Goal: Transaction & Acquisition: Book appointment/travel/reservation

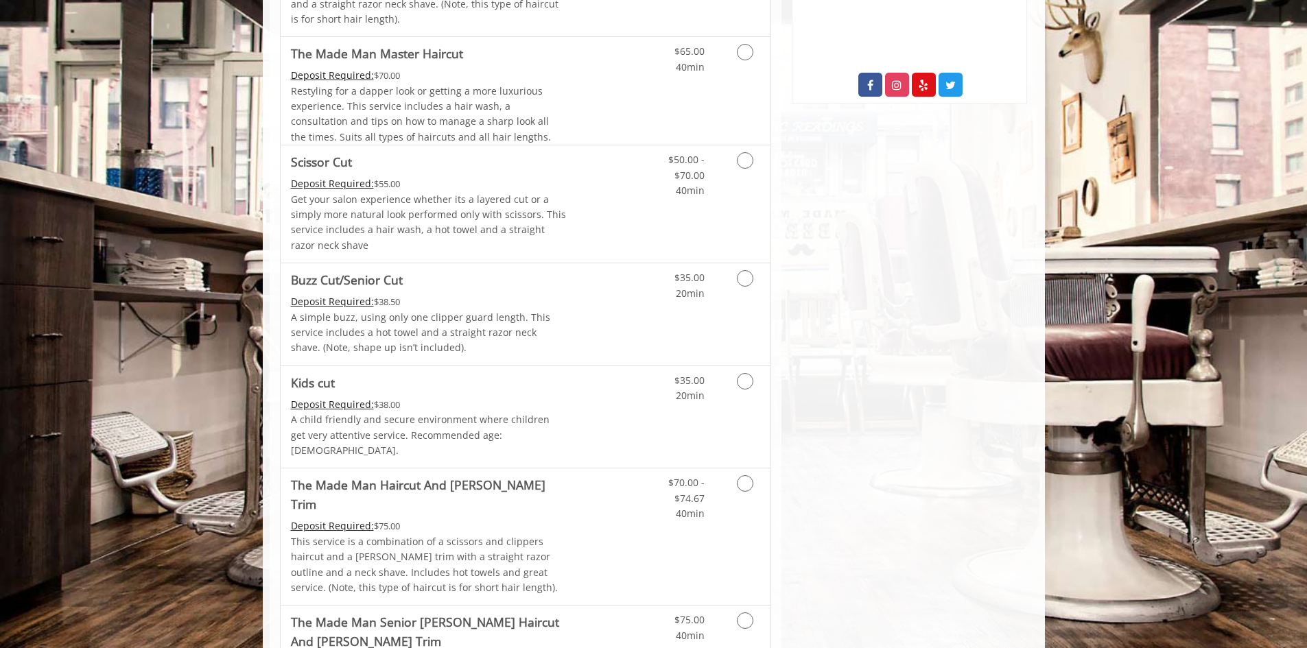
scroll to position [686, 0]
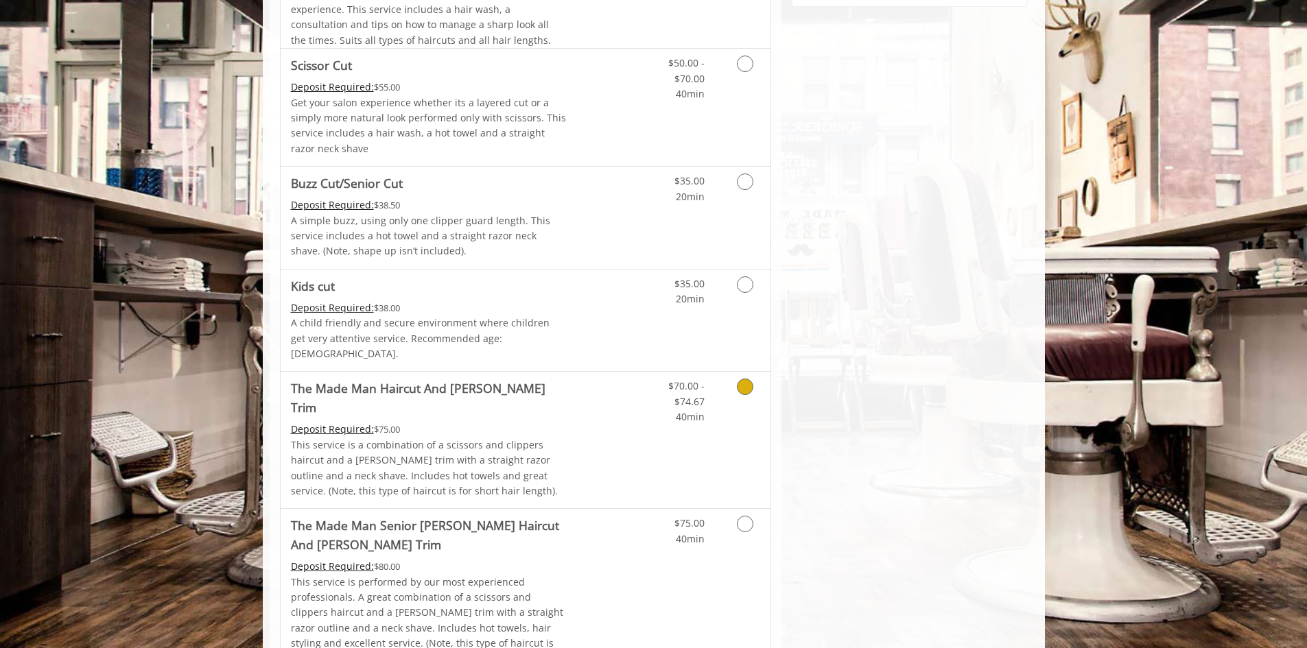
click at [582, 406] on link "Discounted Price" at bounding box center [607, 440] width 82 height 137
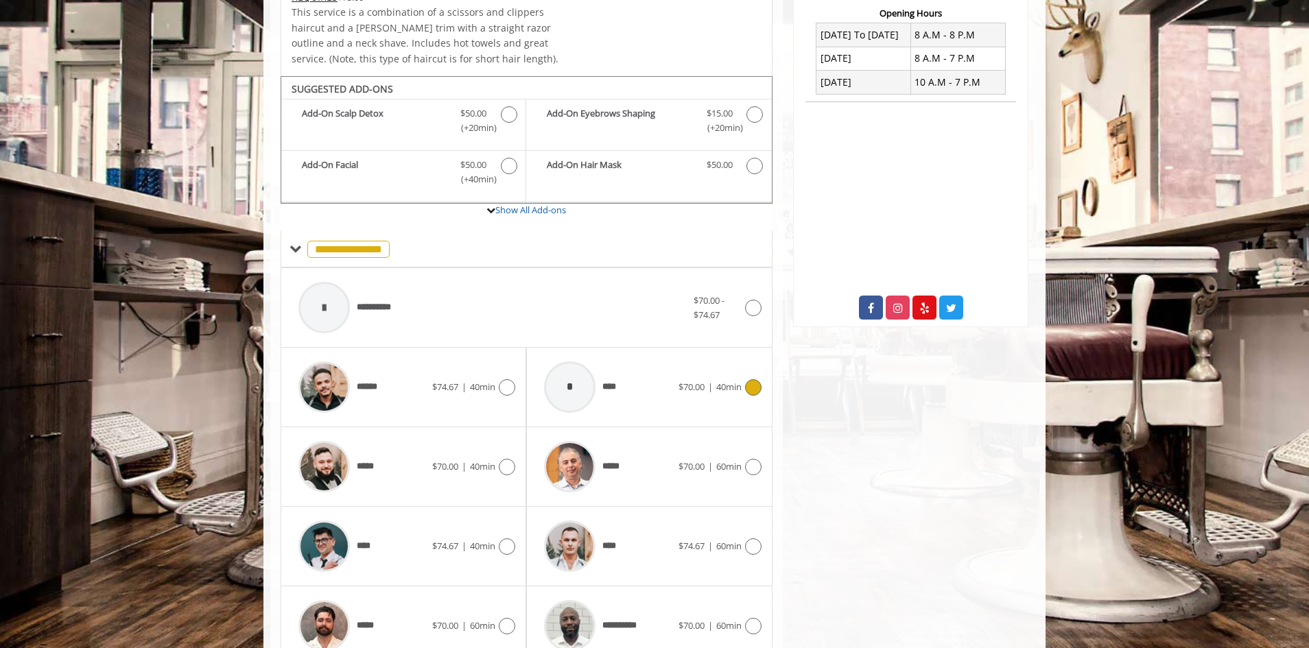
scroll to position [423, 0]
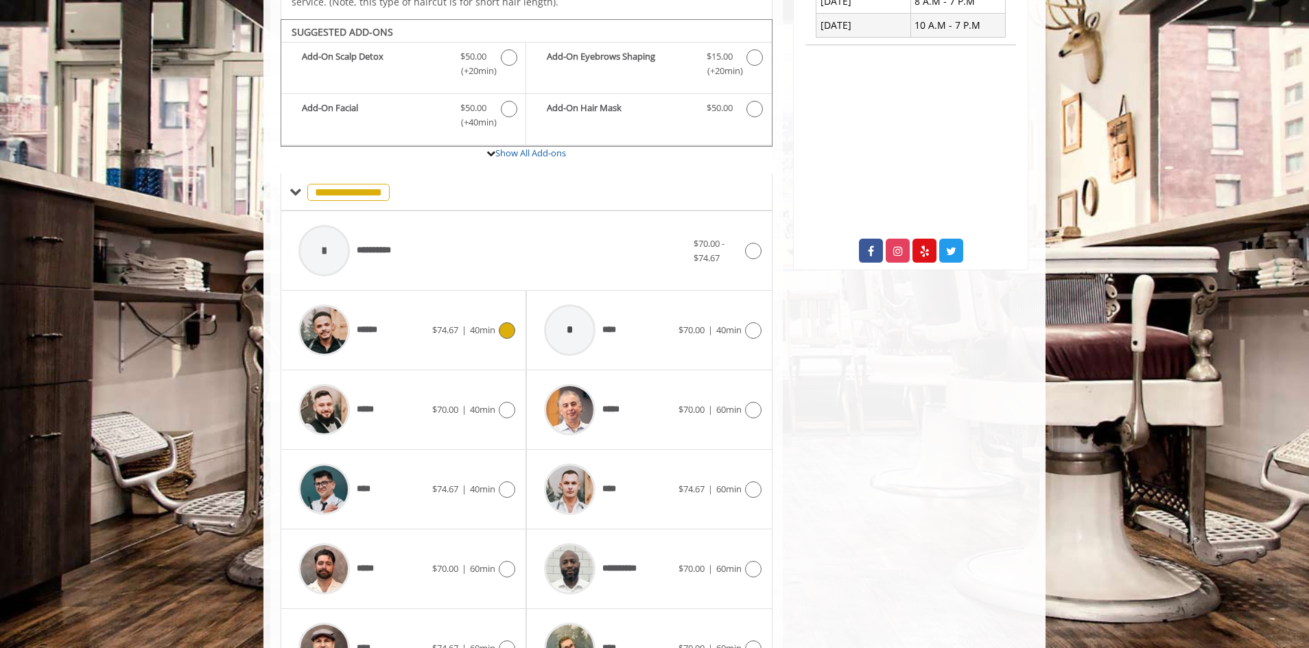
click at [388, 320] on div "******" at bounding box center [362, 330] width 141 height 65
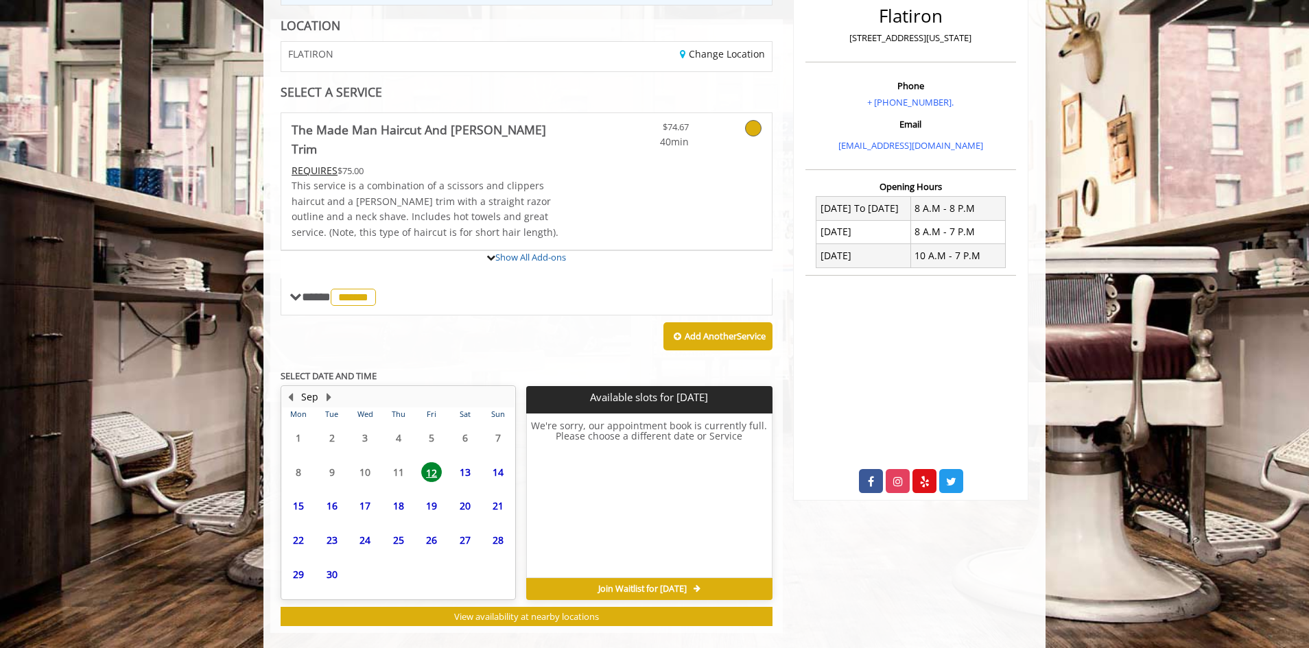
scroll to position [319, 0]
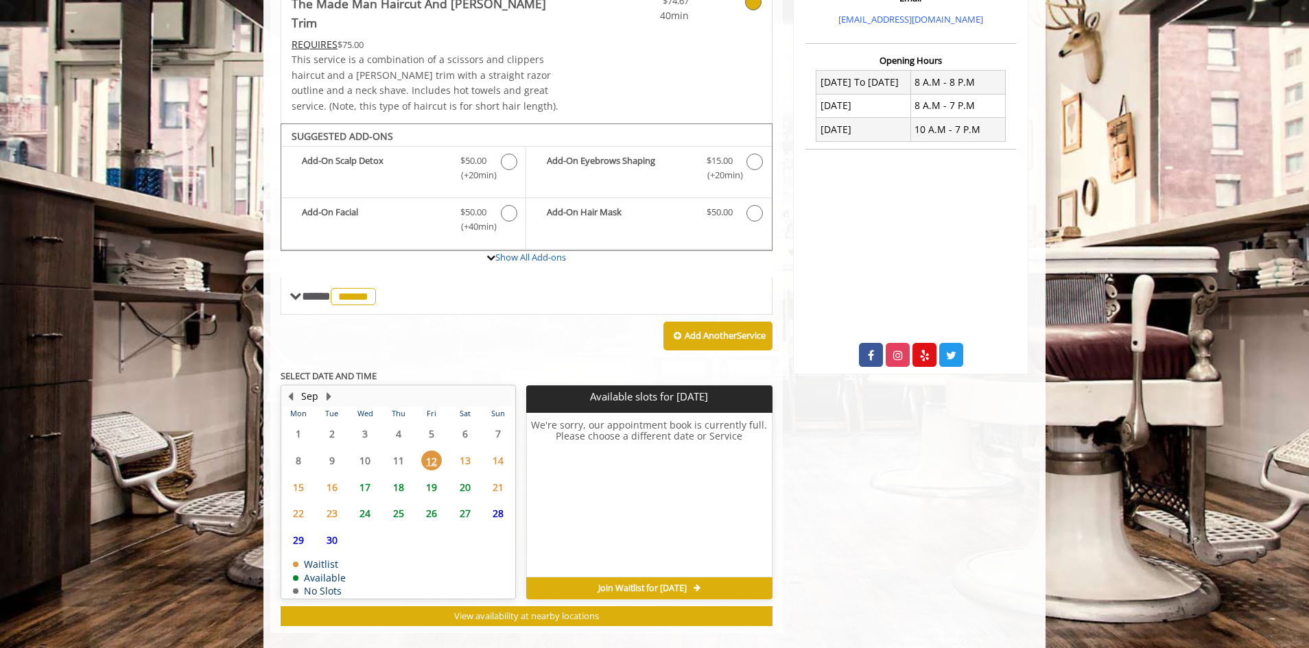
click at [467, 451] on span "13" at bounding box center [465, 461] width 21 height 20
click at [434, 451] on span "12" at bounding box center [431, 461] width 21 height 20
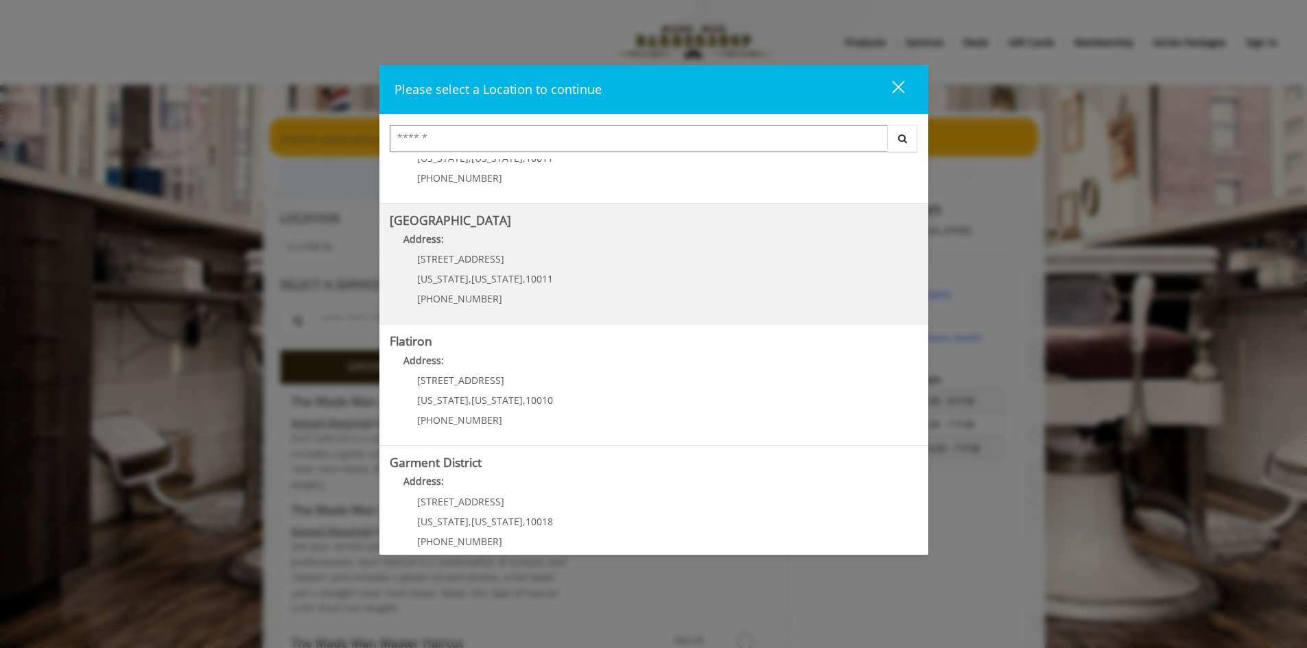
scroll to position [217, 0]
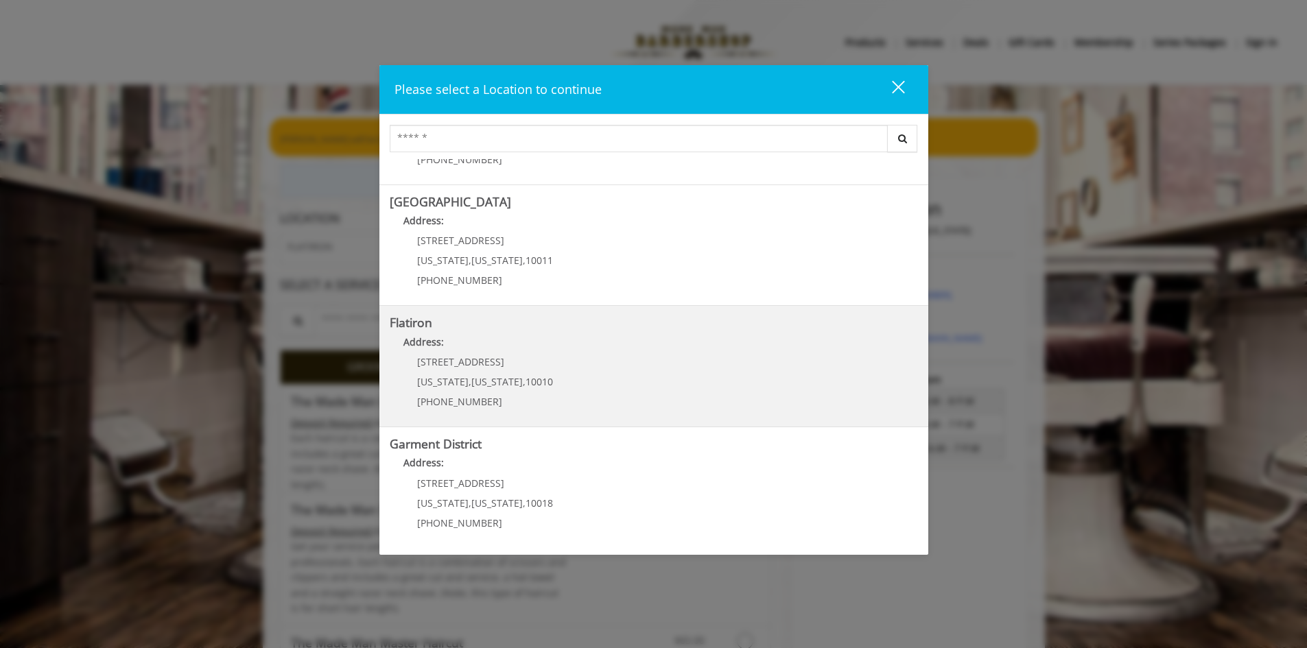
click at [568, 377] on "Flatiron Address: [STREET_ADDRESS][US_STATE][US_STATE] (917) 475-1765" at bounding box center [654, 366] width 528 height 100
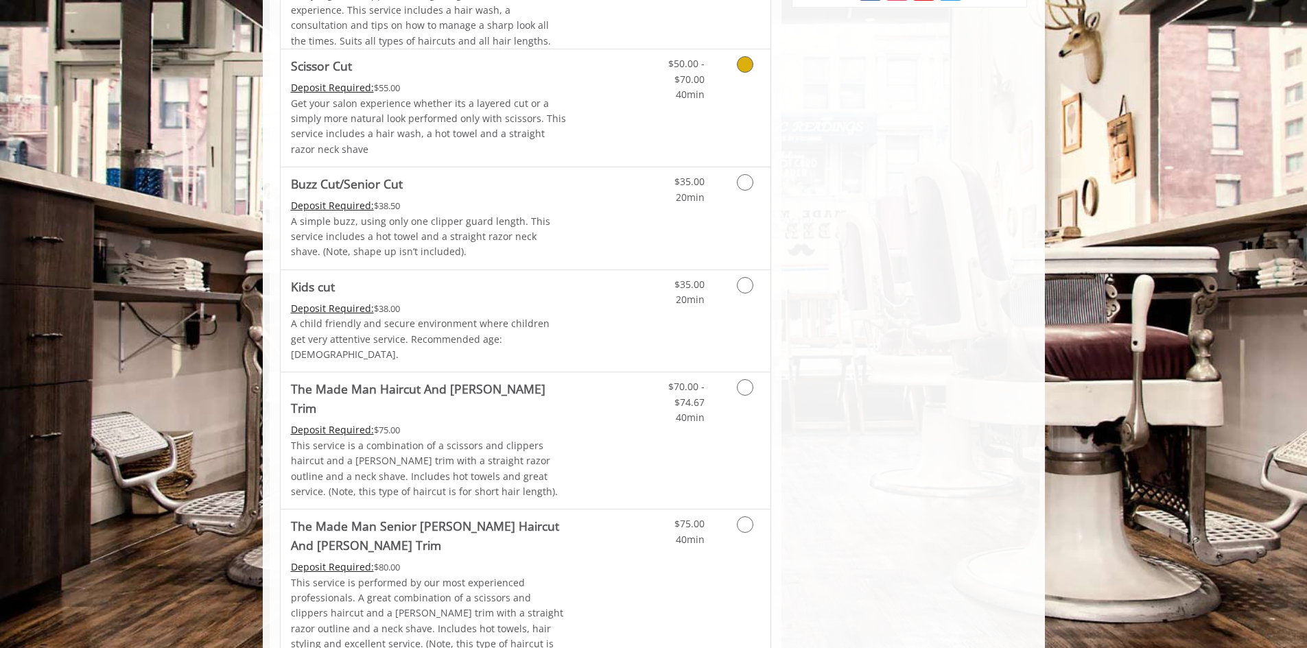
scroll to position [755, 0]
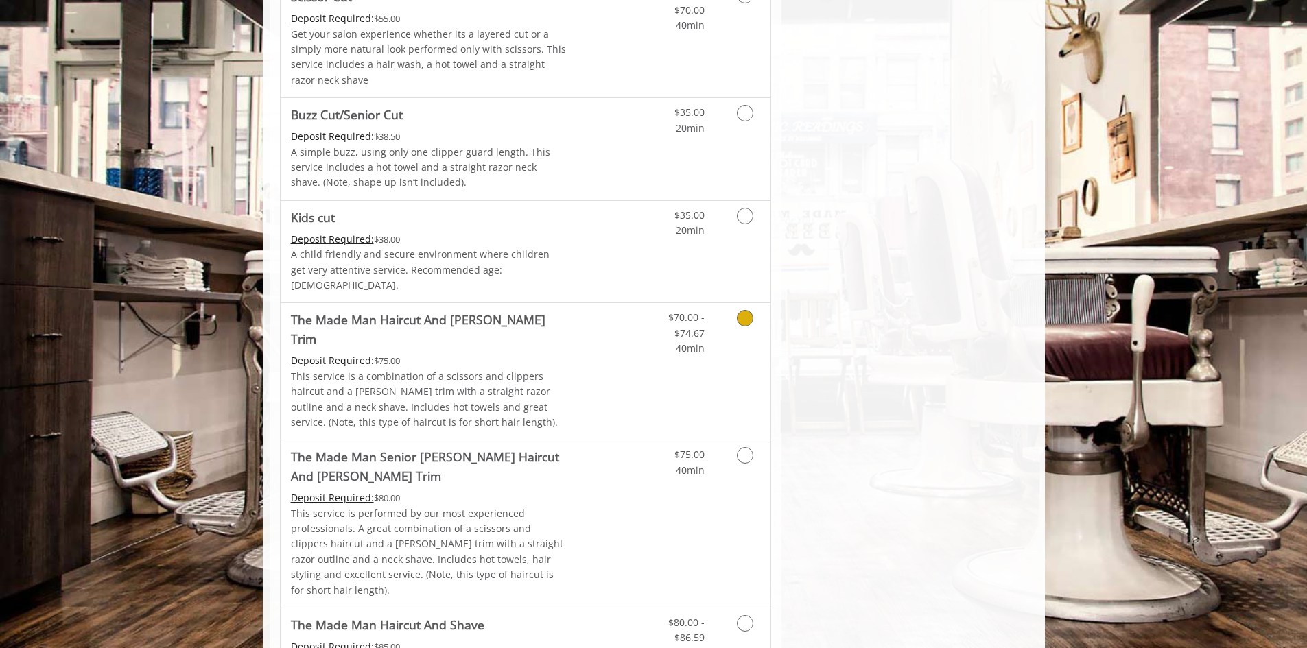
click at [517, 369] on p "This service is a combination of a scissors and clippers haircut and a [PERSON_…" at bounding box center [429, 400] width 276 height 62
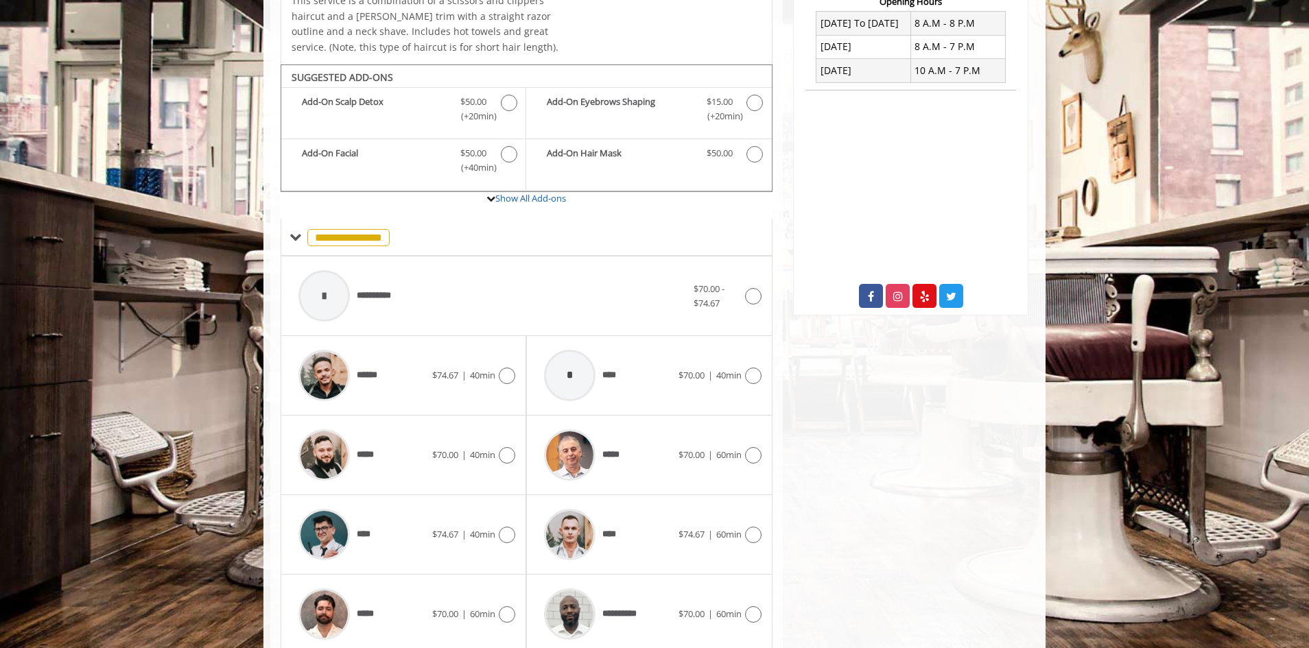
scroll to position [423, 0]
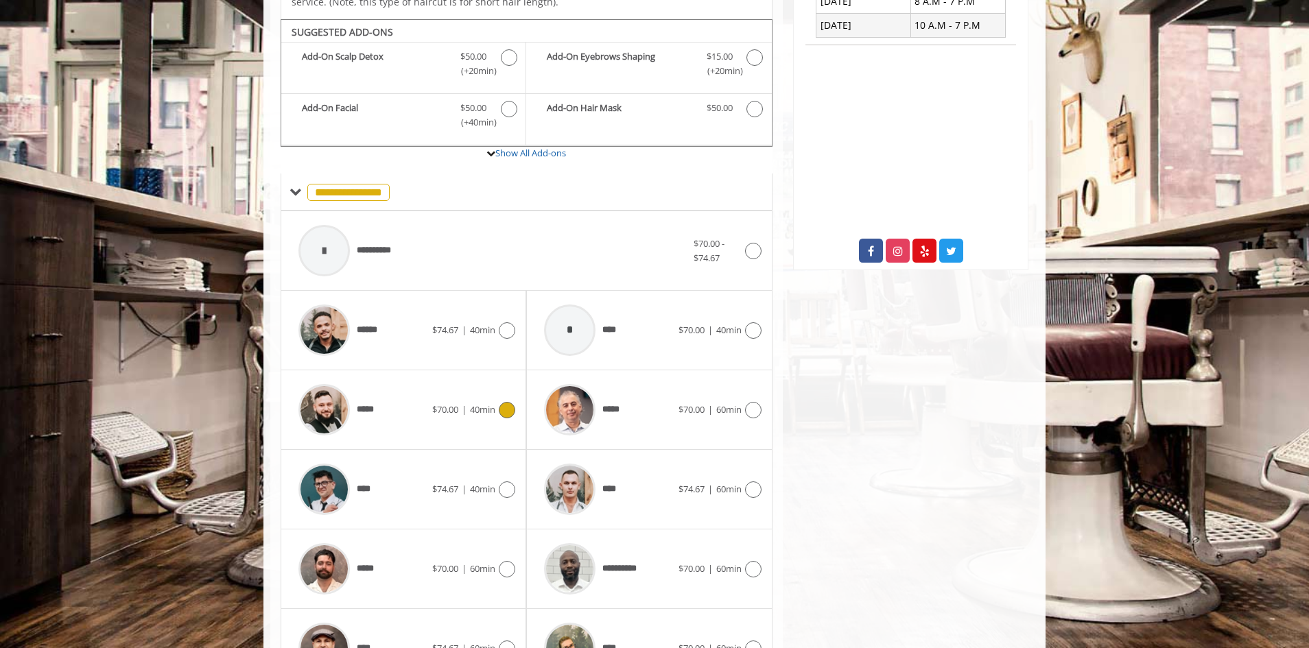
click at [409, 386] on div "*****" at bounding box center [362, 409] width 141 height 65
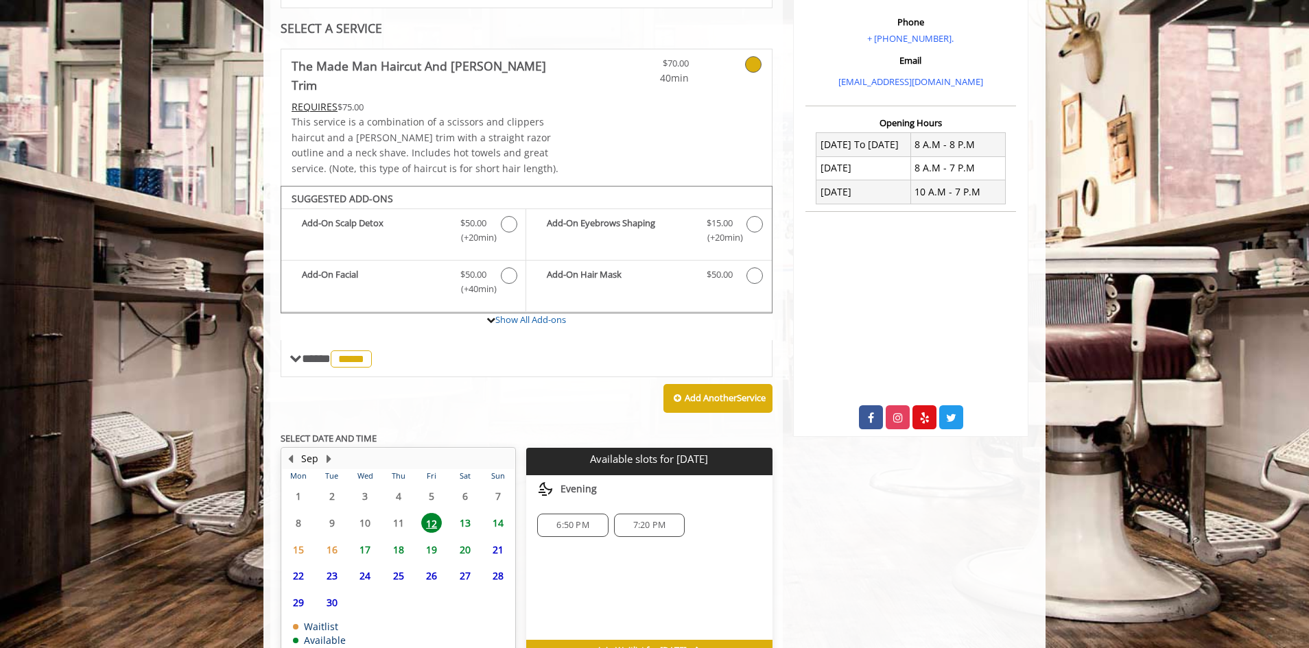
scroll to position [319, 0]
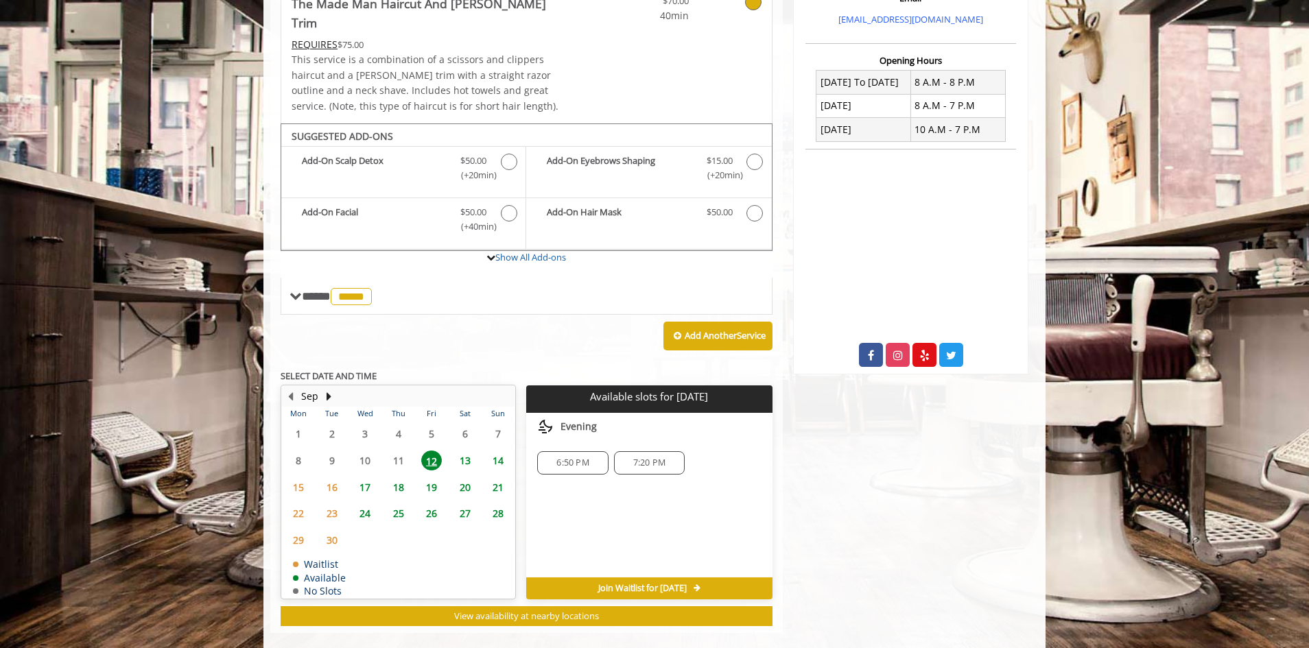
click at [461, 451] on span "13" at bounding box center [465, 461] width 21 height 20
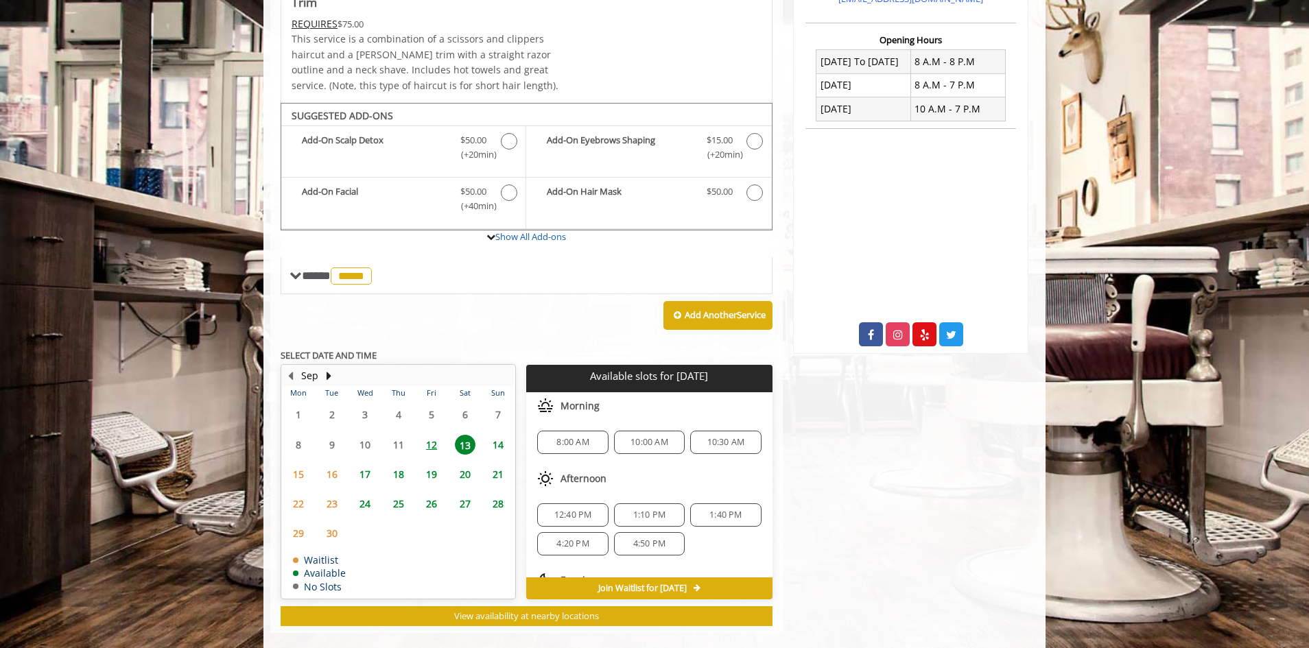
click at [700, 431] on div "10:30 AM" at bounding box center [725, 442] width 71 height 23
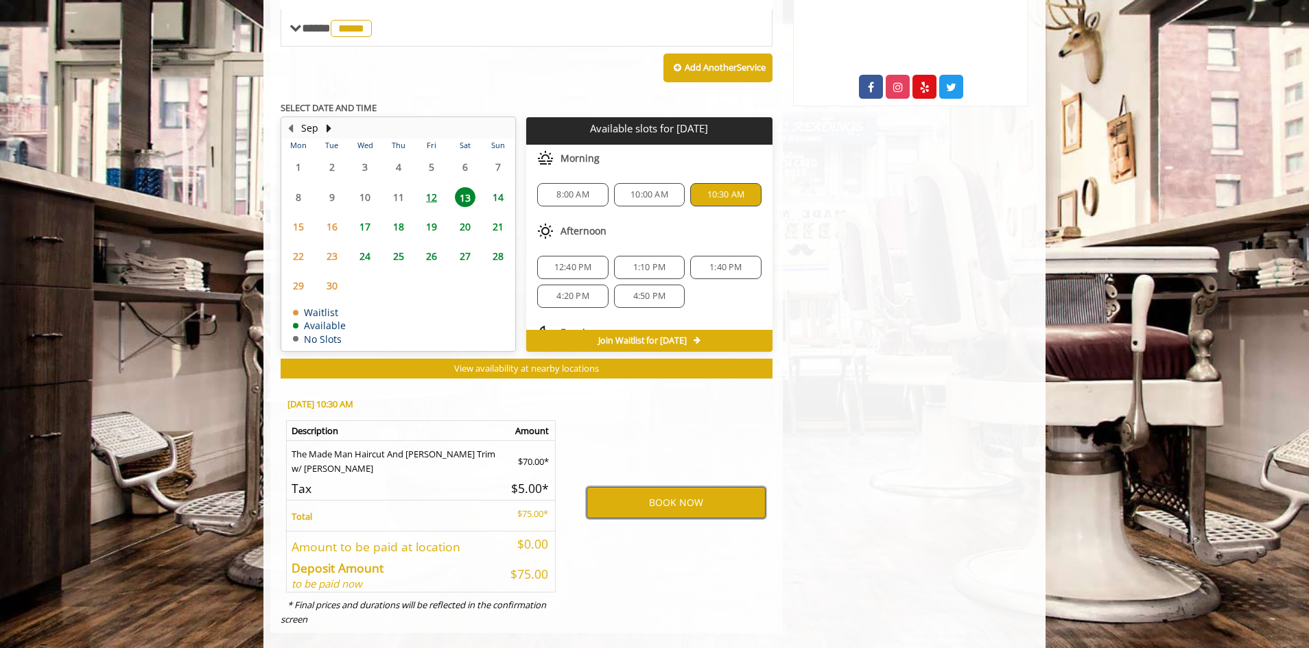
click at [742, 493] on button "BOOK NOW" at bounding box center [676, 503] width 179 height 32
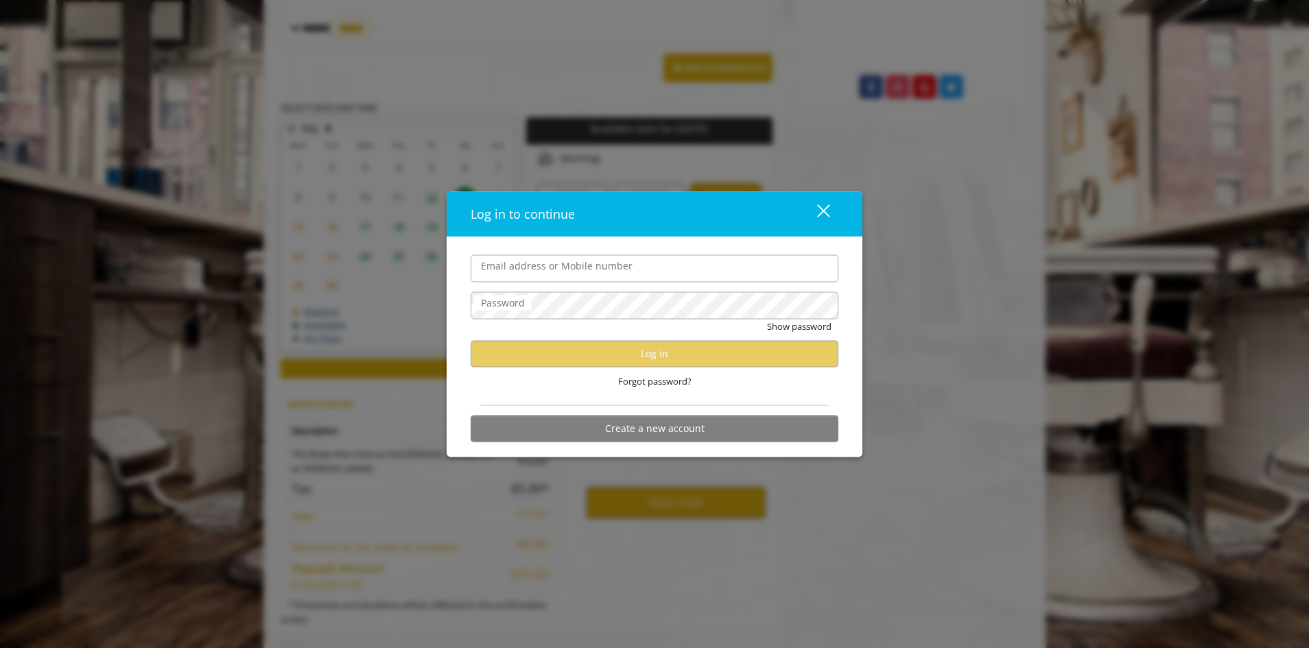
type input "**********"
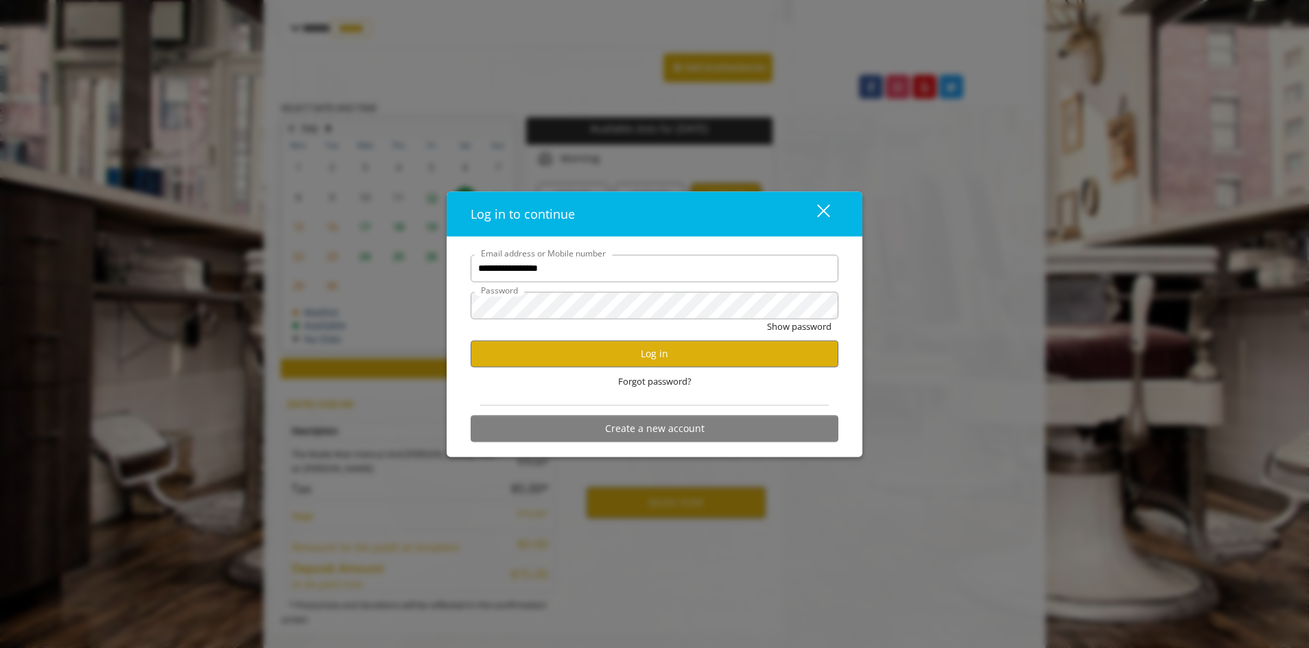
scroll to position [0, 0]
click at [602, 353] on button "Log in" at bounding box center [655, 353] width 368 height 27
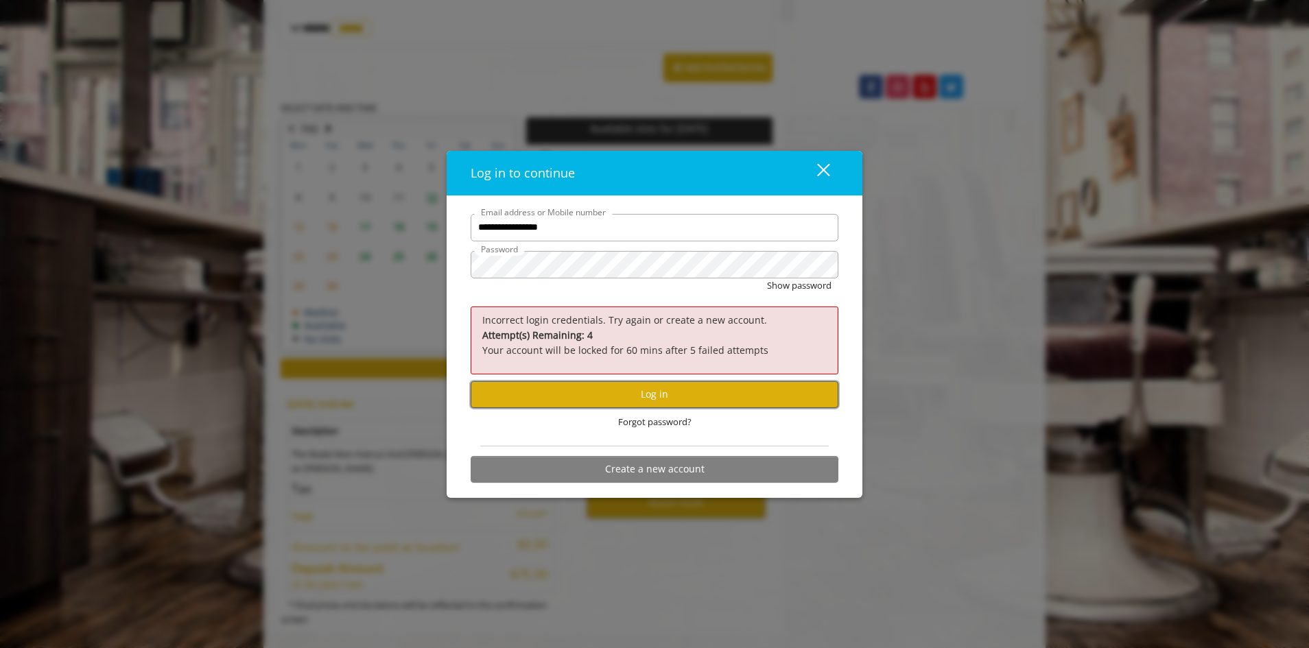
click at [655, 387] on button "Log in" at bounding box center [655, 394] width 368 height 27
click at [828, 171] on div "close" at bounding box center [814, 173] width 27 height 21
